Goal: Find specific page/section: Find specific page/section

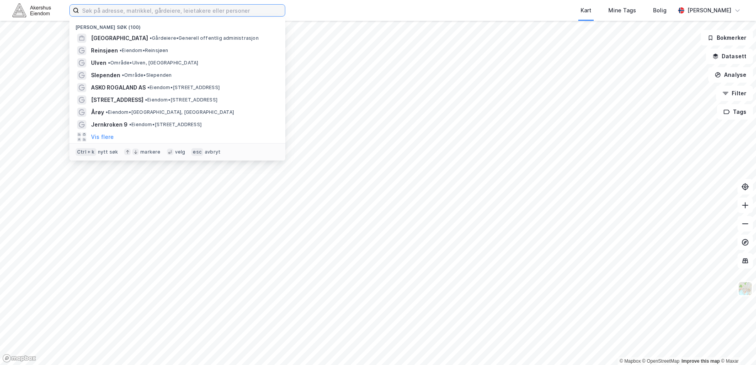
click at [160, 8] on input at bounding box center [182, 11] width 206 height 12
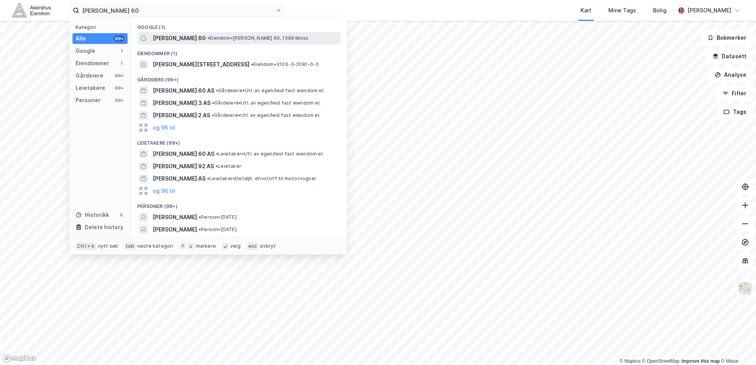
click at [207, 35] on span "•" at bounding box center [208, 38] width 2 height 6
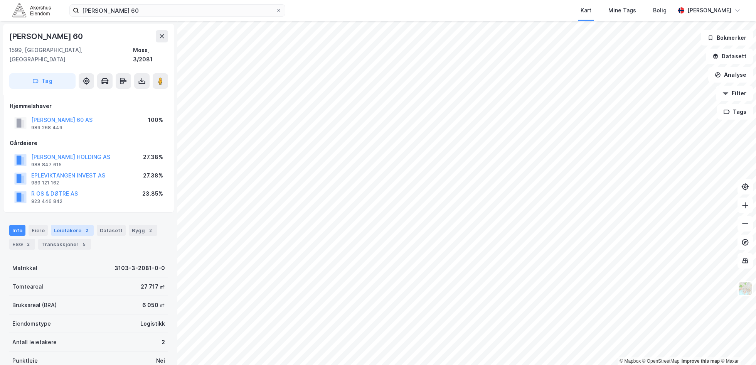
click at [67, 225] on div "Leietakere 2" at bounding box center [72, 230] width 43 height 11
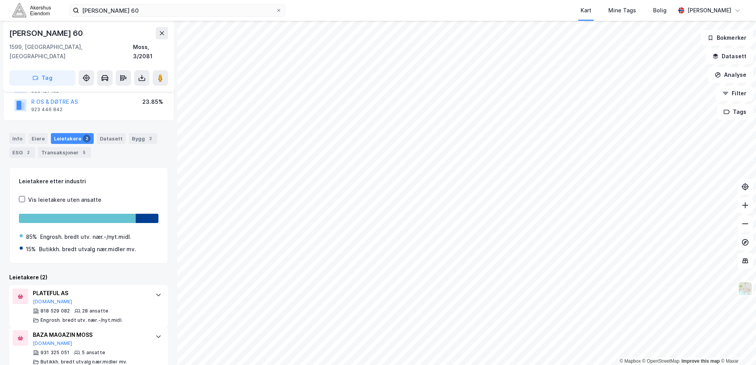
scroll to position [95, 0]
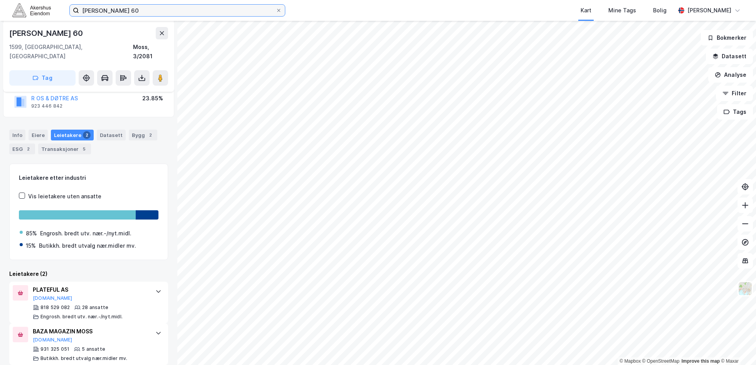
click at [182, 8] on input "[PERSON_NAME] 60" at bounding box center [177, 11] width 197 height 12
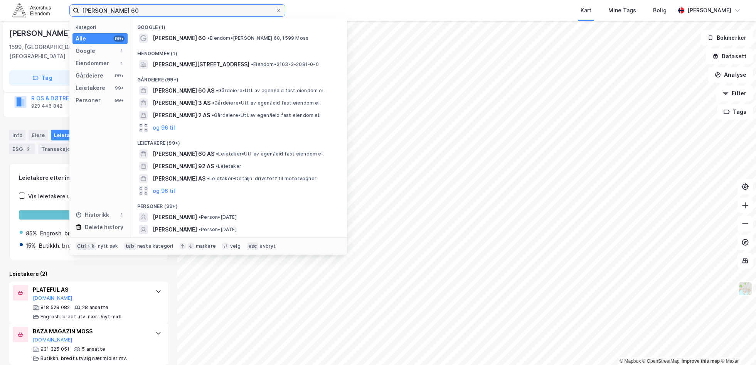
click at [181, 8] on input "[PERSON_NAME] 60" at bounding box center [177, 11] width 197 height 12
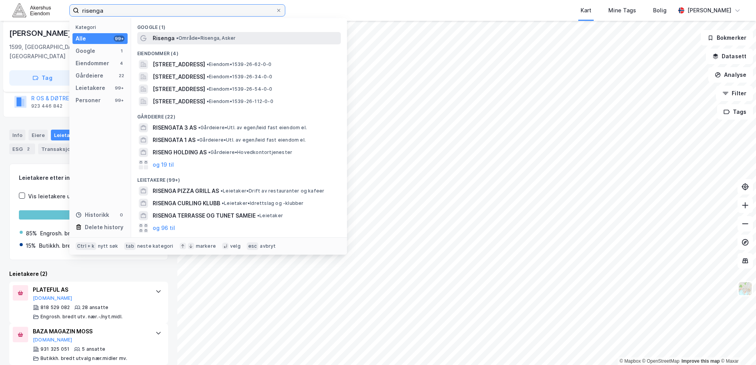
type input "risenga"
click at [166, 37] on span "Risenga" at bounding box center [164, 38] width 22 height 9
